Goal: Task Accomplishment & Management: Manage account settings

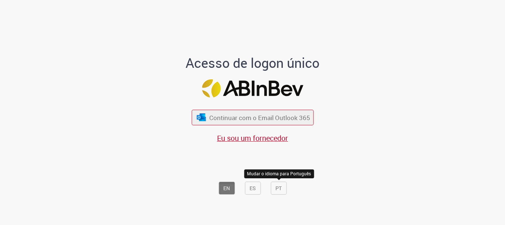
drag, startPoint x: 0, startPoint y: 0, endPoint x: 272, endPoint y: 187, distance: 330.1
click at [272, 188] on button "PT" at bounding box center [279, 187] width 16 height 13
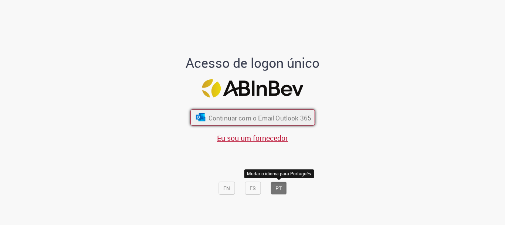
drag, startPoint x: 262, startPoint y: 115, endPoint x: 257, endPoint y: 121, distance: 7.2
click at [259, 115] on font "Continuar com o Email Outlook 365" at bounding box center [259, 117] width 103 height 9
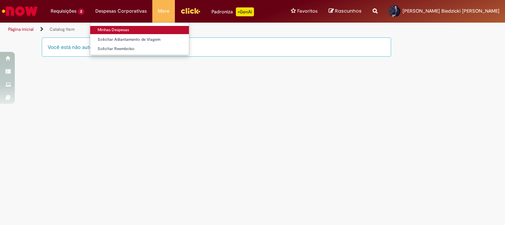
click at [117, 28] on link "Minhas Despesas" at bounding box center [139, 30] width 99 height 8
